Goal: Find specific page/section: Find specific page/section

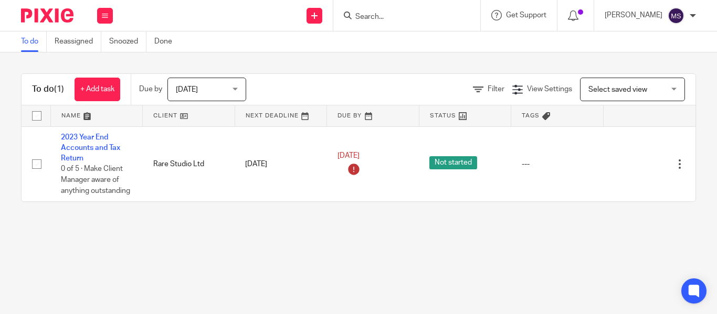
click at [354, 18] on input "Search" at bounding box center [401, 17] width 94 height 9
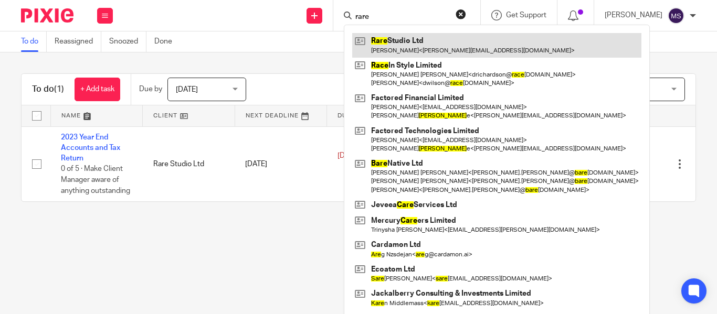
type input "rare"
click at [398, 45] on link at bounding box center [496, 45] width 289 height 24
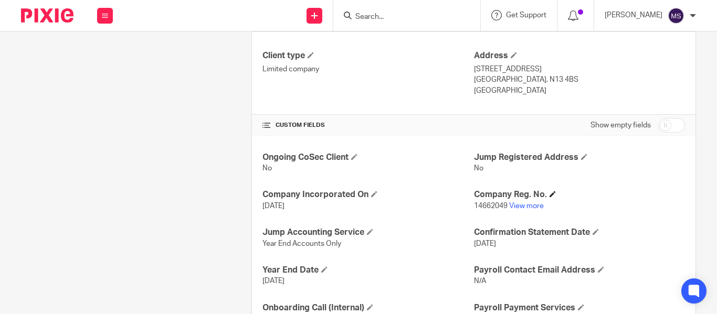
scroll to position [284, 0]
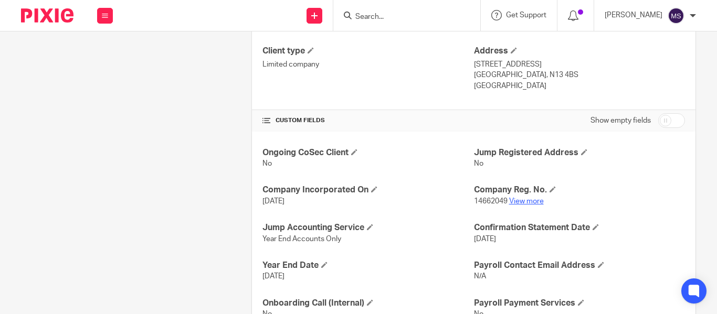
click at [509, 199] on link "View more" at bounding box center [526, 201] width 35 height 7
